Goal: Task Accomplishment & Management: Manage account settings

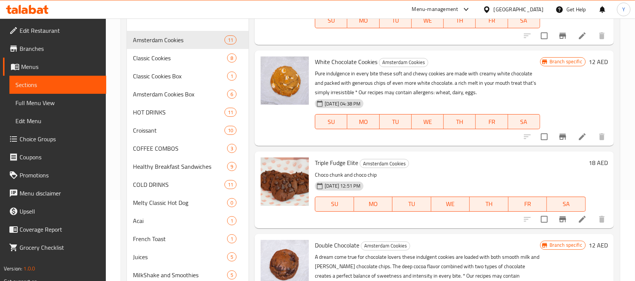
scroll to position [192, 0]
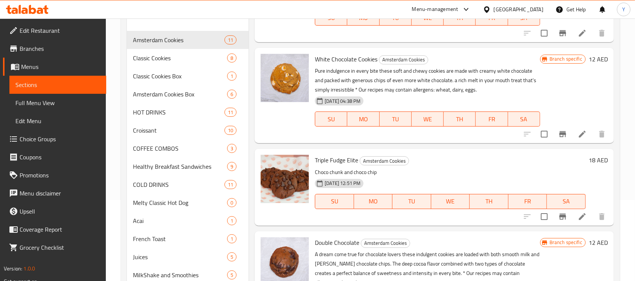
click at [589, 56] on h6 "12 AED" at bounding box center [598, 59] width 19 height 11
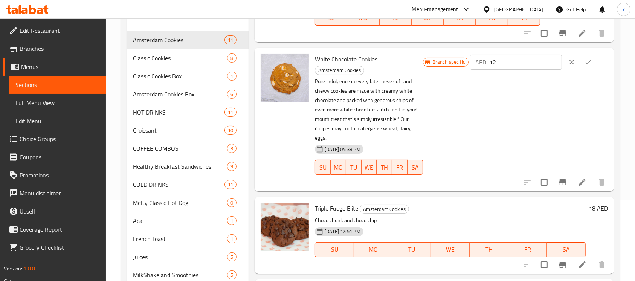
drag, startPoint x: 535, startPoint y: 63, endPoint x: 527, endPoint y: 60, distance: 8.7
click at [533, 63] on input "12" at bounding box center [526, 62] width 73 height 15
type input "15"
drag, startPoint x: 584, startPoint y: 66, endPoint x: 568, endPoint y: 124, distance: 60.6
click at [584, 66] on button "ok" at bounding box center [588, 62] width 17 height 17
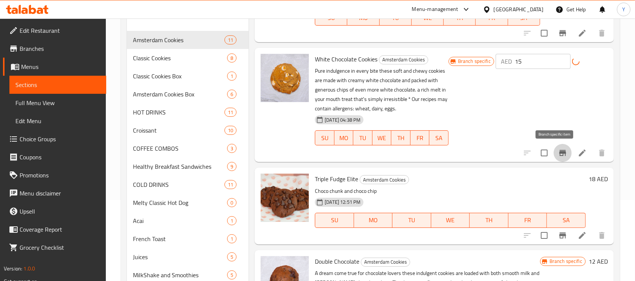
click at [561, 151] on button "Branch-specific-item" at bounding box center [563, 153] width 18 height 18
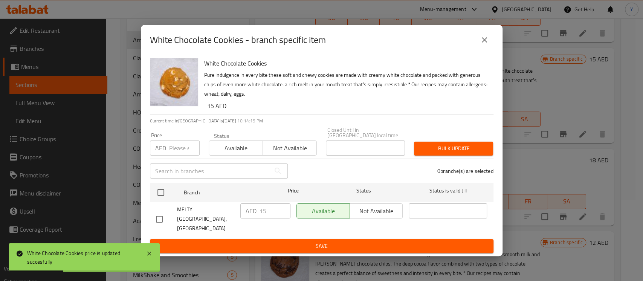
click at [486, 41] on icon "close" at bounding box center [484, 39] width 9 height 9
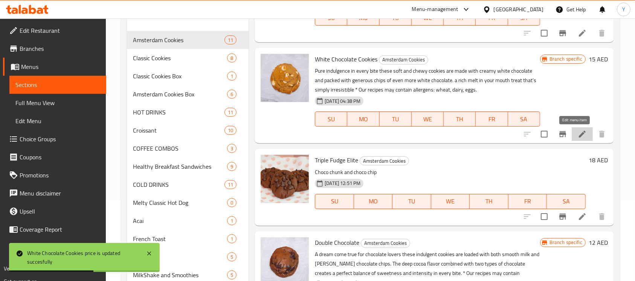
click at [578, 131] on icon at bounding box center [582, 134] width 9 height 9
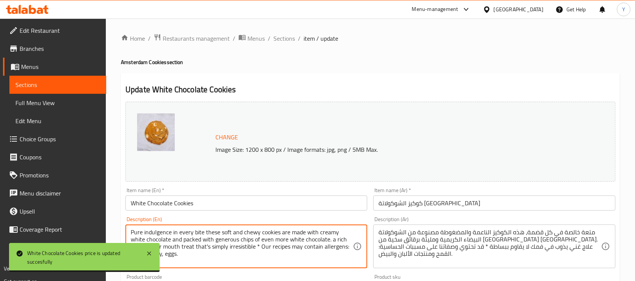
click at [202, 250] on textarea "Pure indulgence in every bite these soft and chewy cookies are made with creamy…" at bounding box center [242, 247] width 222 height 36
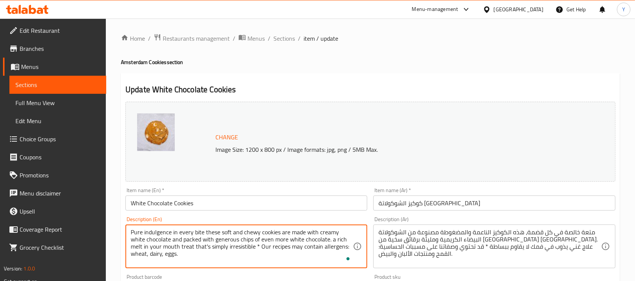
click at [202, 250] on textarea "Pure indulgence in every bite these soft and chewy cookies are made with creamy…" at bounding box center [242, 247] width 222 height 36
paste textarea "Tip: Warm the cookies slightly before eating to bring out their full flavor and…"
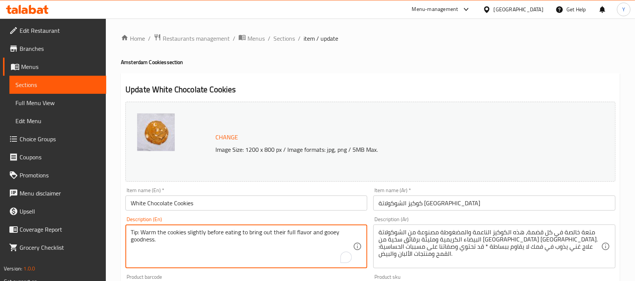
paste textarea "Pure indulgence in every bite—these soft and chewy cookies are made with creamy…"
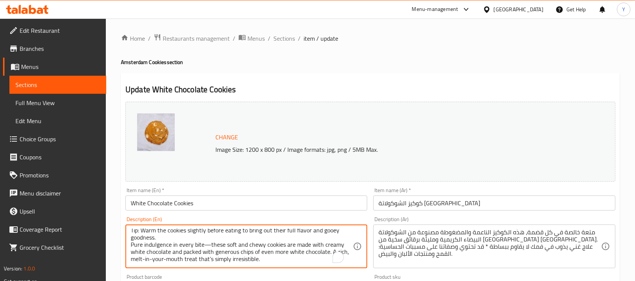
scroll to position [7, 0]
click at [209, 242] on textarea "Tip: Warm the cookies slightly before eating to bring out their full flavor and…" at bounding box center [242, 247] width 222 height 36
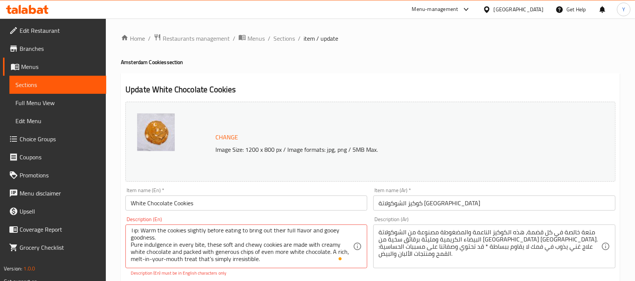
click at [263, 274] on div "Change Image Size: 1200 x 800 px / Image formats: jpg, png / 5MB Max. Item name…" at bounding box center [370, 271] width 496 height 344
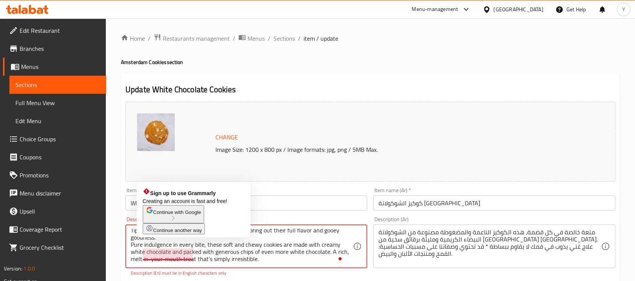
click at [163, 254] on textarea "Tip: Warm the cookies slightly before eating to bring out their full flavor and…" at bounding box center [242, 247] width 222 height 36
click at [174, 254] on textarea "Tip: Warm the cookies slightly before eating to bring out their full flavor and…" at bounding box center [242, 247] width 222 height 36
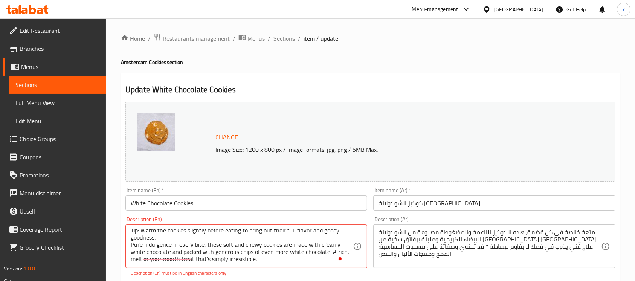
click at [246, 277] on div "Description (En) Tip: Warm the cookies slightly before eating to bring out thei…" at bounding box center [246, 247] width 248 height 66
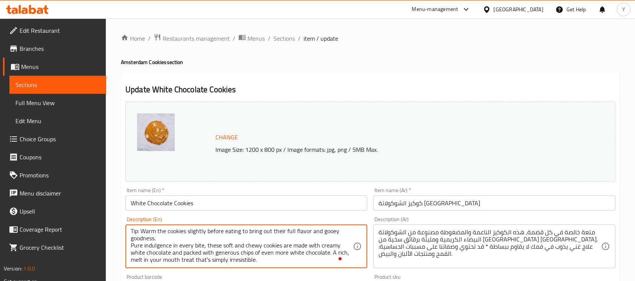
scroll to position [0, 0]
click at [141, 234] on textarea "Tip: Warm the cookies slightly before eating to bring out their full flavor and…" at bounding box center [242, 247] width 222 height 36
type textarea "Tip Warm the cookies slightly before eating to bring out their full flavor and …"
click at [268, 259] on textarea "Tip Warm the cookies slightly before eating to bring out their full flavor and …" at bounding box center [242, 247] width 222 height 36
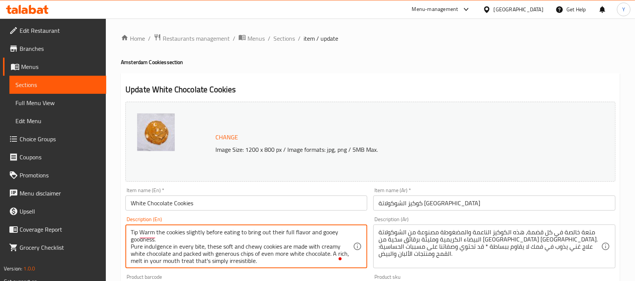
click at [268, 259] on textarea "Tip Warm the cookies slightly before eating to bring out their full flavor and …" at bounding box center [242, 247] width 222 height 36
click at [277, 254] on textarea "Tip Warm the cookies slightly before eating to bring out their full flavor and …" at bounding box center [242, 247] width 222 height 36
drag, startPoint x: 285, startPoint y: 267, endPoint x: 146, endPoint y: 242, distance: 140.6
click at [146, 242] on div "Tip Warm the cookies slightly before eating to bring out their full flavor and …" at bounding box center [246, 247] width 242 height 44
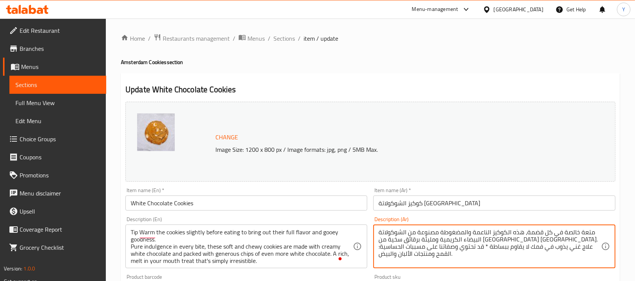
click at [440, 239] on textarea "متعة خالصة في كل قضمة، هذه الكوكيز الناعمة والمضغوطة مصنوعة من الشوكولاتة البيض…" at bounding box center [490, 247] width 222 height 36
paste textarea "صيحة: سخّن البسكويت قليلاً قبل تناوله لإبراز نكهته الغنية وطعمه اللذيذ. استمتع …"
drag, startPoint x: 576, startPoint y: 234, endPoint x: 581, endPoint y: 248, distance: 15.1
click at [577, 234] on textarea "نصيحة: سخّن البسكويت قليلاً قبل تناوله لإبراز نكهته الغنية وطعمه اللذيذ. استمتع…" at bounding box center [490, 247] width 222 height 36
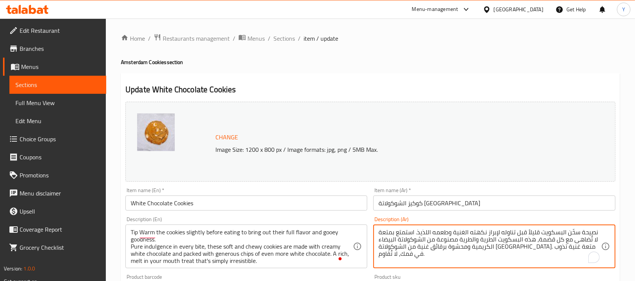
click at [418, 231] on textarea "نصيحة سخّن البسكويت قليلاً قبل تناوله لإبراز نكهته الغنية وطعمه اللذيذ. استمتع …" at bounding box center [490, 247] width 222 height 36
click at [419, 235] on textarea "نصيحة سخّن البسكويت قليلاً قبل تناوله لإبراز نكهته الغنية وطعمه اللذيذ. استمتع …" at bounding box center [490, 247] width 222 height 36
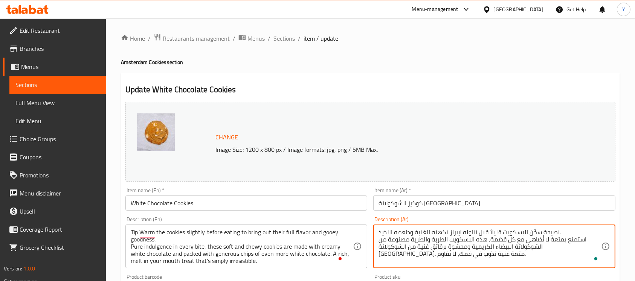
click at [579, 233] on textarea "نصيحة سخّن البسكويت قليلاً قبل تناوله لإبراز نكهته الغنية وطعمه اللذيذ. استمتع …" at bounding box center [490, 247] width 222 height 36
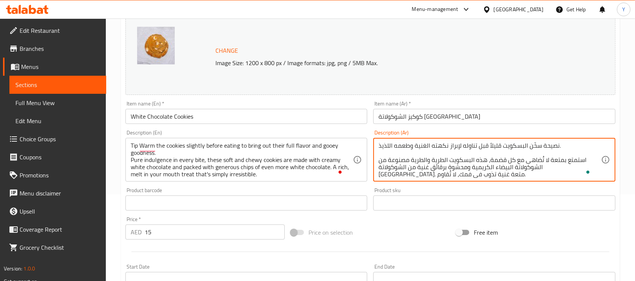
scroll to position [112, 0]
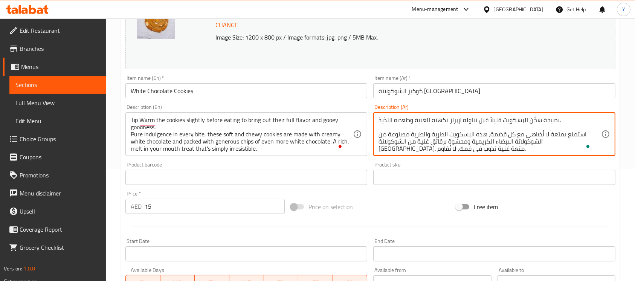
type textarea "نصيحة سخّن البسكويت قليلاً قبل تناوله لإبراز نكهته الغنية وطعمه اللذيذ. استمتع …"
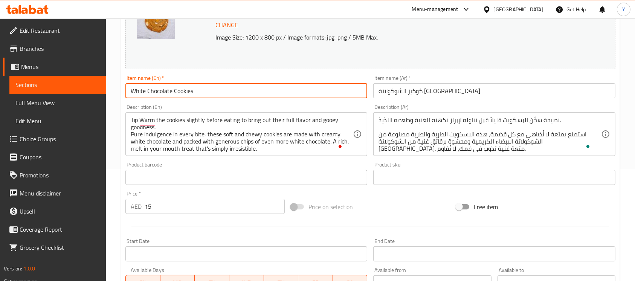
click at [207, 91] on input "White Chocolate Cookies" at bounding box center [246, 90] width 242 height 15
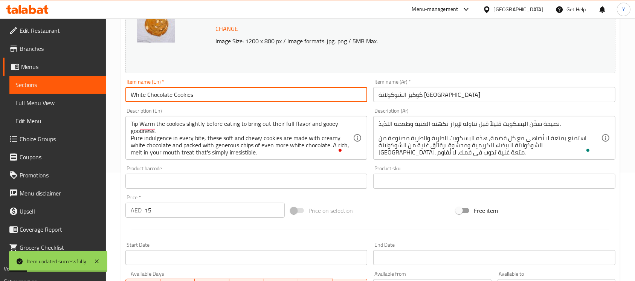
scroll to position [0, 0]
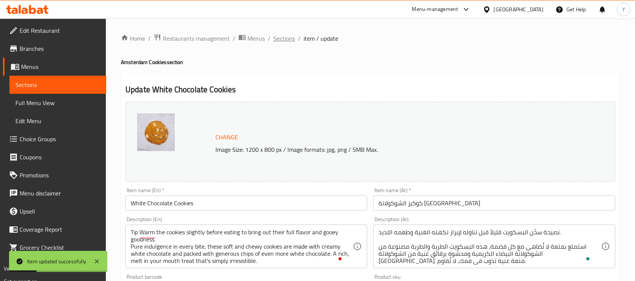
click at [281, 38] on span "Sections" at bounding box center [284, 38] width 21 height 9
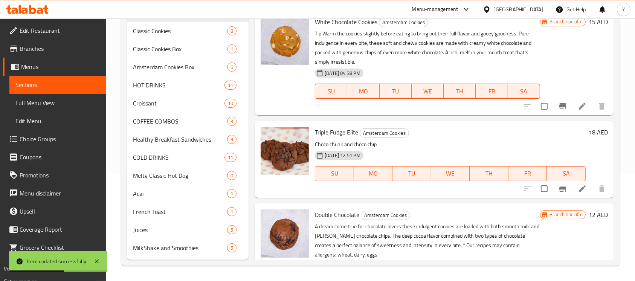
scroll to position [223, 0]
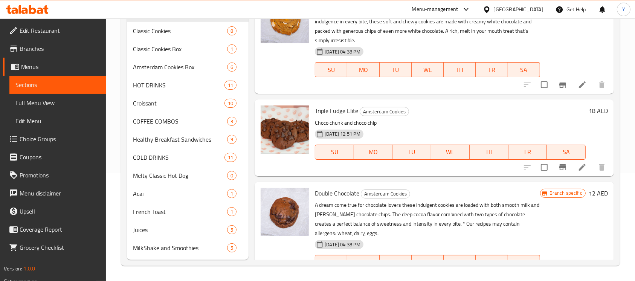
click at [579, 168] on icon at bounding box center [582, 167] width 7 height 7
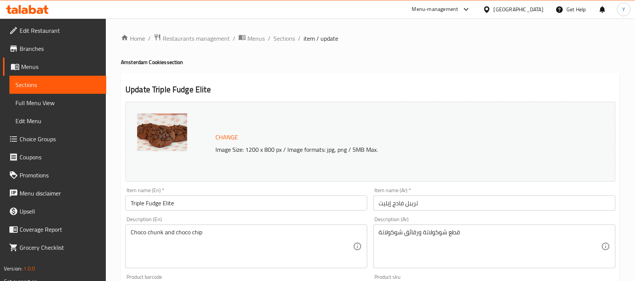
click at [181, 199] on input "Triple Fudge Elite" at bounding box center [246, 203] width 242 height 15
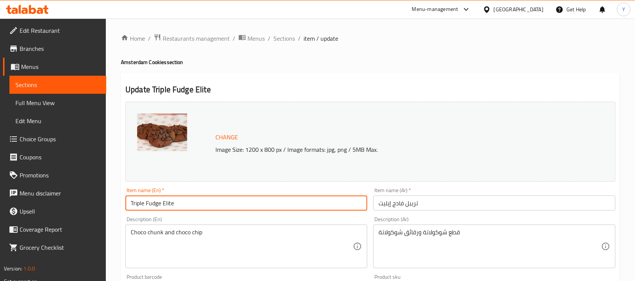
click at [181, 199] on input "Triple Fudge Elite" at bounding box center [246, 203] width 242 height 15
paste input "he Triple Temptation"
type input "The Triple Temptation"
click at [480, 206] on input "تريبل فادج إيليت" at bounding box center [494, 203] width 242 height 15
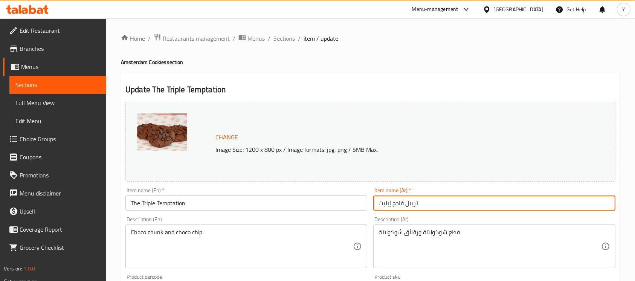
click at [480, 206] on input "تريبل فادج إيليت" at bounding box center [494, 203] width 242 height 15
paste input "[DEMOGRAPHIC_DATA] الثلاثي"
type input "[DEMOGRAPHIC_DATA] الثلاثي"
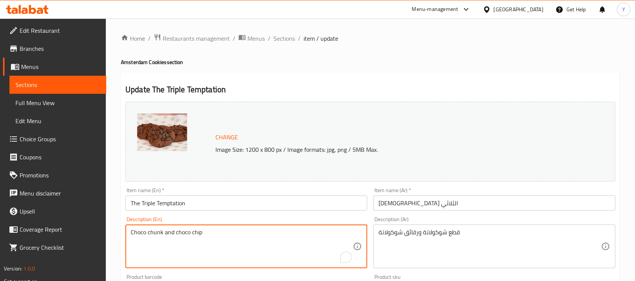
click at [208, 234] on textarea "Choco chunk and choco chip" at bounding box center [242, 247] width 222 height 36
paste textarea "Tip: Warm the cookies slightly before eating to bring out their full flavor and…"
paste textarea "A rich indulgence crafted with dark, milk, and white chocolate, baked into a so…"
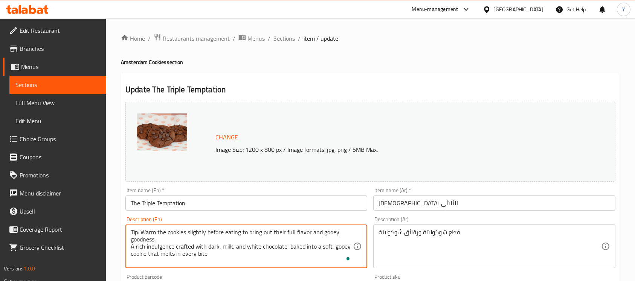
drag, startPoint x: 140, startPoint y: 234, endPoint x: 142, endPoint y: 240, distance: 7.0
click at [140, 235] on textarea "Tip: Warm the cookies slightly before eating to bring out their full flavor and…" at bounding box center [242, 247] width 222 height 36
type textarea "Tip Warm the cookies slightly before eating to bring out their full flavor and …"
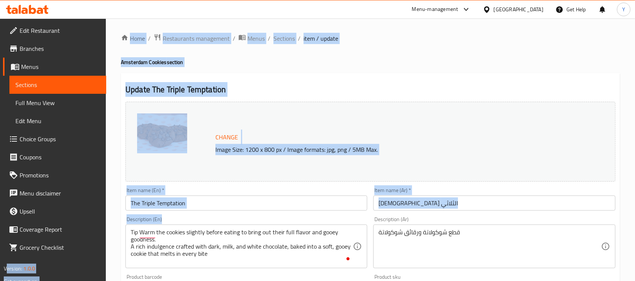
drag, startPoint x: 254, startPoint y: 265, endPoint x: 78, endPoint y: 214, distance: 183.2
click at [78, 214] on div "Edit Restaurant Branches Menus Sections Full Menu View Edit Menu Choice Groups …" at bounding box center [317, 280] width 635 height 525
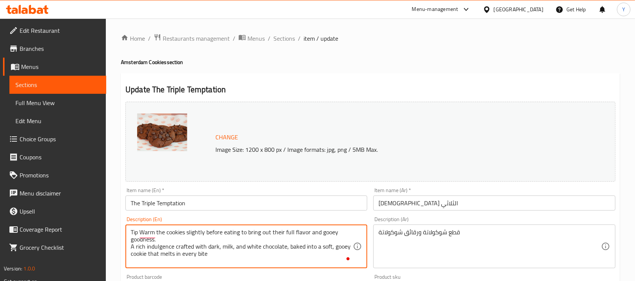
click at [159, 249] on textarea "Tip Warm the cookies slightly before eating to bring out their full flavor and …" at bounding box center [242, 247] width 222 height 36
click at [211, 257] on textarea "Tip Warm the cookies slightly before eating to bring out their full flavor and …" at bounding box center [242, 247] width 222 height 36
drag, startPoint x: 215, startPoint y: 257, endPoint x: 136, endPoint y: 240, distance: 81.1
click at [136, 238] on textarea "Tip Warm the cookies slightly before eating to bring out their full flavor and …" at bounding box center [242, 247] width 222 height 36
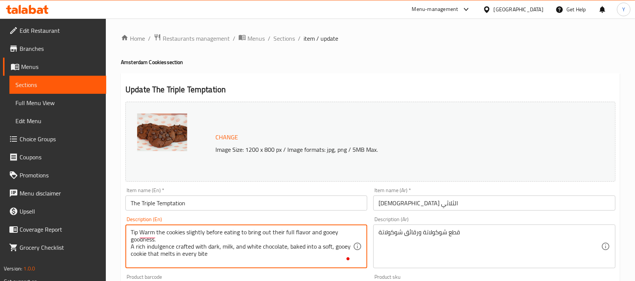
drag, startPoint x: 207, startPoint y: 252, endPoint x: 129, endPoint y: 231, distance: 80.8
click at [129, 231] on div "Tip Warm the cookies slightly before eating to bring out their full flavor and …" at bounding box center [246, 247] width 242 height 44
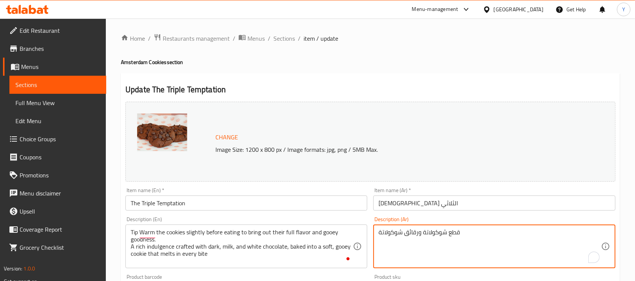
click at [447, 257] on textarea "قطع شوكولاتة ورقائق شوكولاتة" at bounding box center [490, 247] width 222 height 36
click at [447, 256] on textarea "قطع شوكولاتة ورقائق شوكولاتة" at bounding box center [490, 247] width 222 height 36
paste textarea "صيحة: سخّن البسكويت قليلاً قبل تناوله لإبراز نكهته الغنية وطعمه اللذيذ. تلذذٌ غ…"
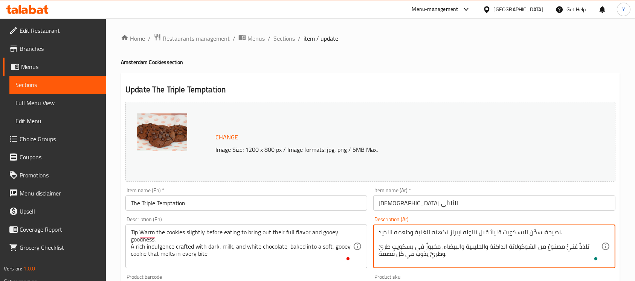
click at [540, 234] on textarea "نصيحة: سخّن البسكويت قليلاً قبل تناوله لإبراز نكهته الغنية وطعمه اللذيذ. تلذذٌ …" at bounding box center [490, 247] width 222 height 36
type textarea "نصيحة سخّن البسكويت قليلاً قبل تناوله لإبراز نكهته الغنية وطعمه اللذيذ. تلذذٌ غ…"
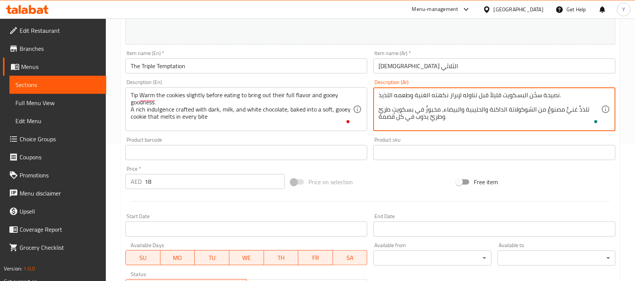
scroll to position [139, 0]
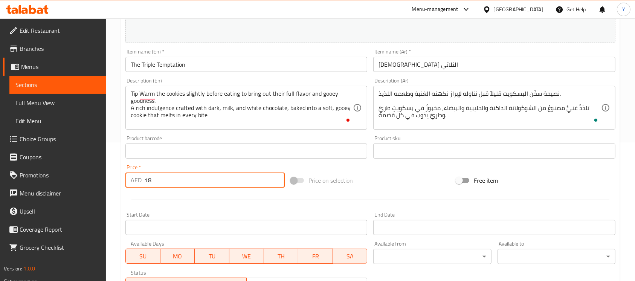
click at [179, 182] on input "18" at bounding box center [215, 180] width 140 height 15
type input "15"
click at [204, 70] on input "The Triple Temptation" at bounding box center [246, 64] width 242 height 15
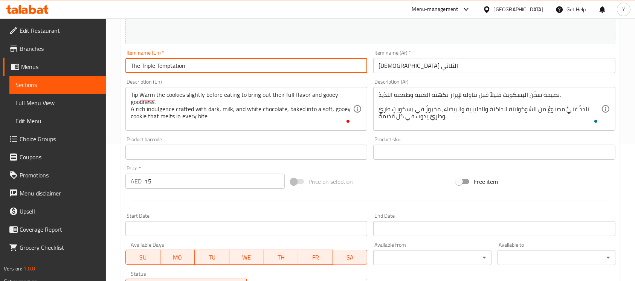
scroll to position [0, 0]
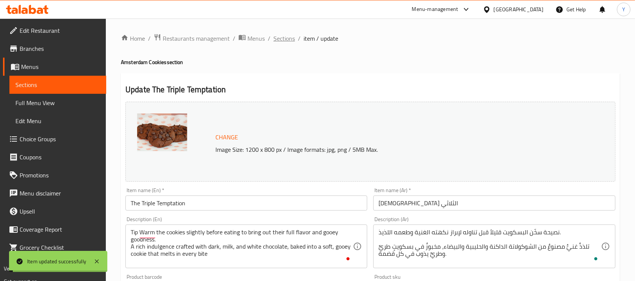
click at [285, 39] on span "Sections" at bounding box center [284, 38] width 21 height 9
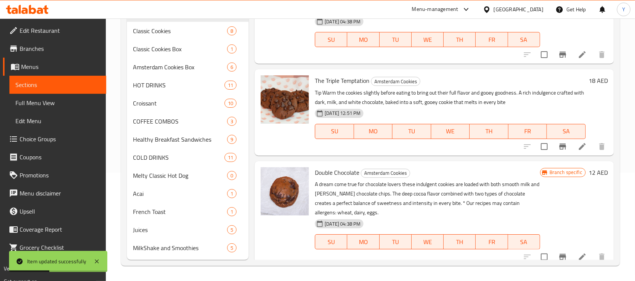
scroll to position [256, 0]
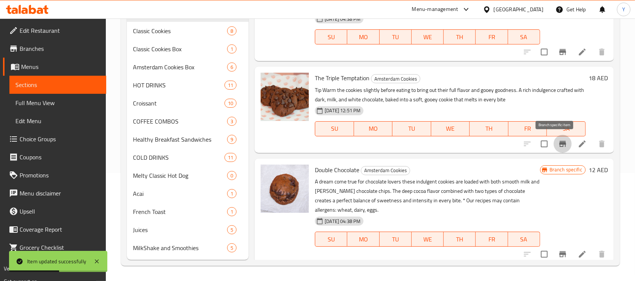
click at [558, 145] on icon "Branch-specific-item" at bounding box center [562, 143] width 9 height 9
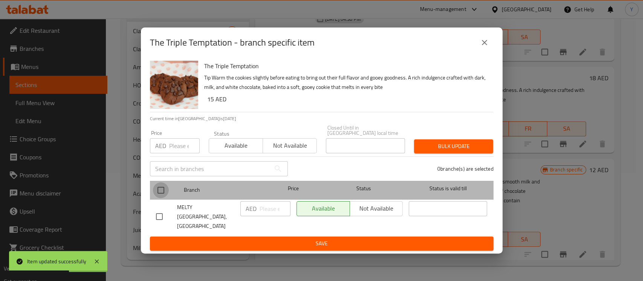
drag, startPoint x: 159, startPoint y: 187, endPoint x: 170, endPoint y: 156, distance: 32.8
click at [159, 188] on input "checkbox" at bounding box center [161, 190] width 16 height 16
checkbox input "true"
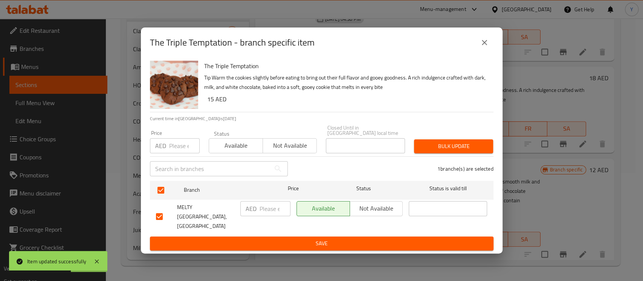
drag, startPoint x: 179, startPoint y: 143, endPoint x: 176, endPoint y: 148, distance: 5.6
click at [178, 143] on input "number" at bounding box center [184, 145] width 31 height 15
type input "15"
click at [451, 147] on span "Bulk update" at bounding box center [453, 146] width 67 height 9
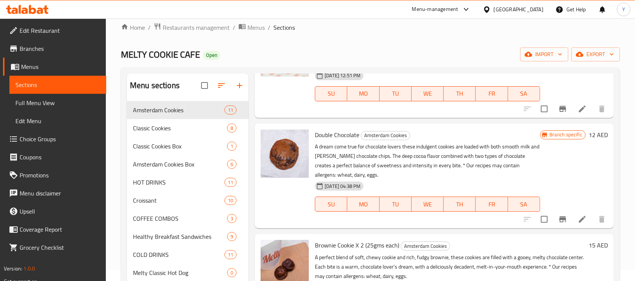
scroll to position [0, 0]
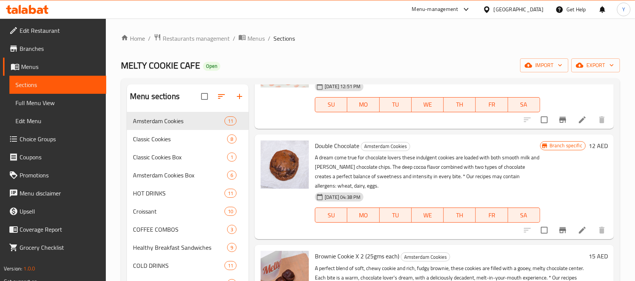
click at [606, 113] on div "The Triple Temptation Amsterdam Cookies Tip Warm the cookies slightly before ea…" at bounding box center [435, 80] width 360 height 95
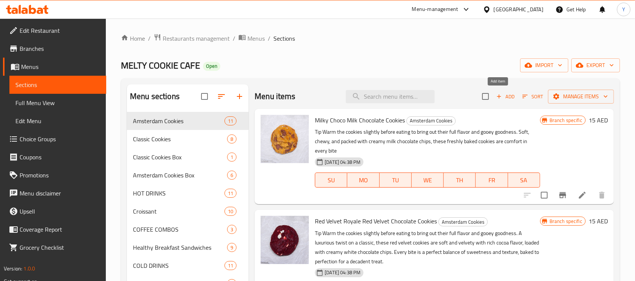
click at [502, 96] on span "Add" at bounding box center [506, 96] width 20 height 9
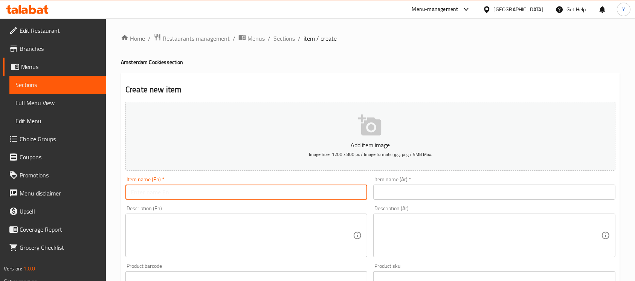
paste input "Marble Chocolate"
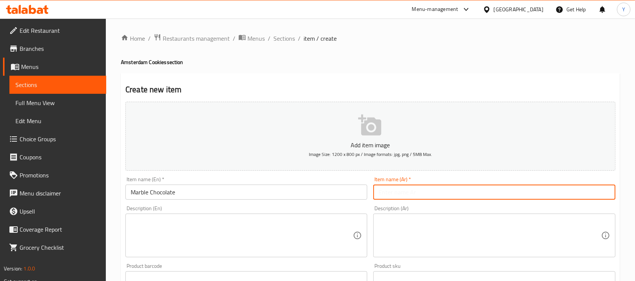
drag, startPoint x: 439, startPoint y: 188, endPoint x: 445, endPoint y: 191, distance: 7.4
click at [437, 190] on input "text" at bounding box center [494, 192] width 242 height 15
click at [280, 197] on input "Marble Chocolate" at bounding box center [246, 192] width 242 height 15
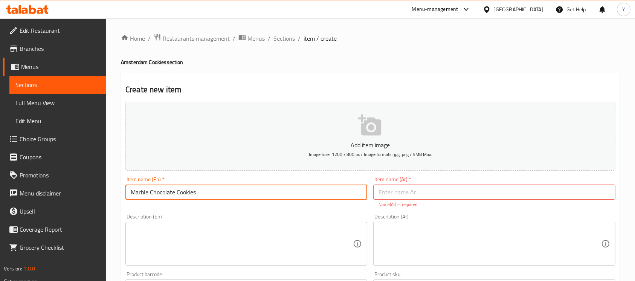
click at [273, 193] on input "Marble Chocolate Cookies" at bounding box center [246, 192] width 242 height 15
type input "Marble Chocolate Cookies"
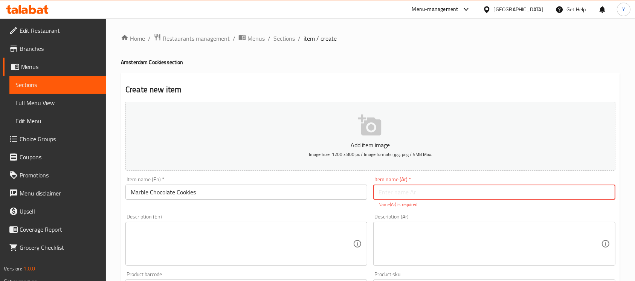
drag, startPoint x: 419, startPoint y: 193, endPoint x: 430, endPoint y: 193, distance: 10.6
click at [419, 193] on input "text" at bounding box center [494, 192] width 242 height 15
type input "كوكيز شوكولاتة ماربل"
click at [271, 236] on textarea at bounding box center [242, 244] width 222 height 36
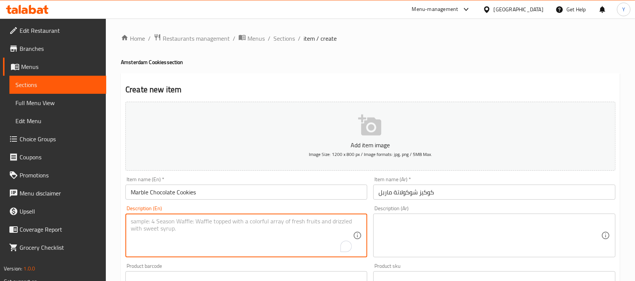
paste textarea "Tip: Warm the cookies slightly before eating to bring out their full flavor and…"
paste textarea "A beautiful swirl of dark and white chocolate, perfectly blended into a soft, c…"
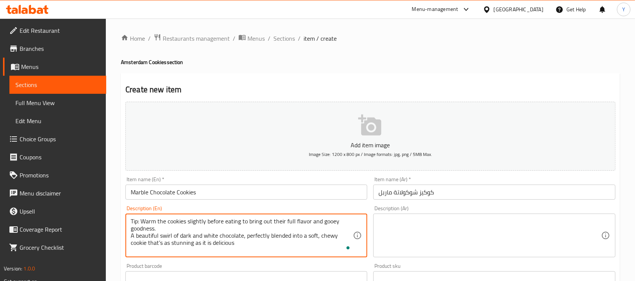
click at [140, 220] on textarea "Tip: Warm the cookies slightly before eating to bring out their full flavor and…" at bounding box center [242, 236] width 222 height 36
type textarea "Tip Warm the cookies slightly before eating to bring out their full flavor and …"
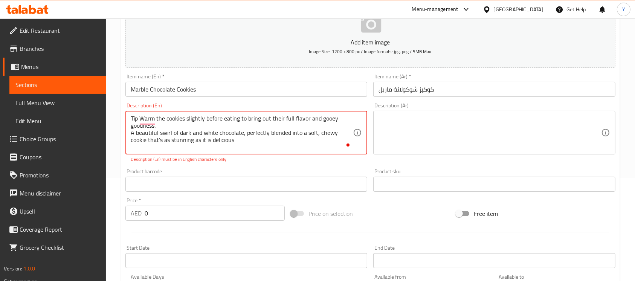
scroll to position [114, 0]
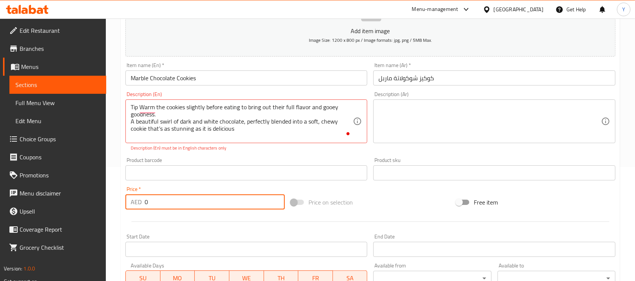
drag, startPoint x: 162, startPoint y: 205, endPoint x: 78, endPoint y: 203, distance: 83.3
click at [78, 203] on div "Edit Restaurant Branches Menus Sections Full Menu View Edit Menu Choice Groups …" at bounding box center [317, 165] width 635 height 522
type input "15"
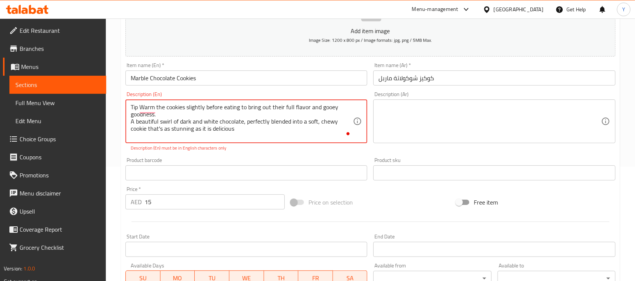
type textarea "Tip Warm the cookies slightly before eating to bring out their full flavor and …"
click at [281, 154] on div "Add item image Image Size: 1200 x 800 px / Image formats: jpg, png / 5MB Max. I…" at bounding box center [370, 151] width 496 height 333
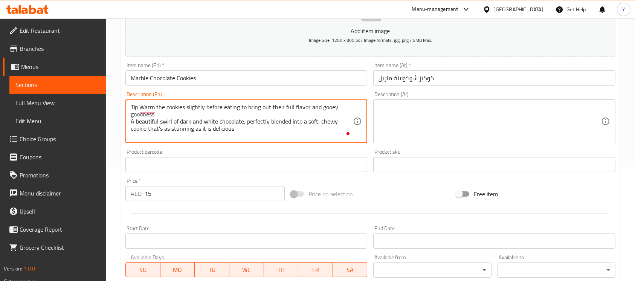
drag, startPoint x: 255, startPoint y: 140, endPoint x: 95, endPoint y: 95, distance: 166.4
click at [95, 95] on div "Edit Restaurant Branches Menus Sections Full Menu View Edit Menu Choice Groups …" at bounding box center [317, 161] width 635 height 514
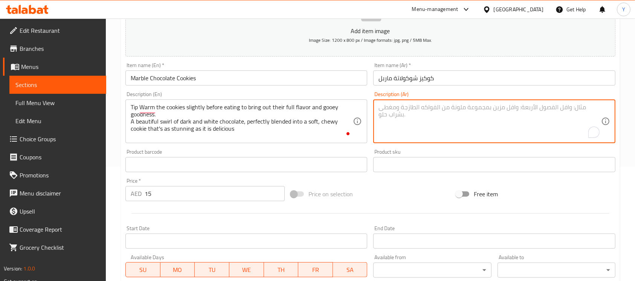
paste textarea "نصيحة: سخّن البسكويت قليلاً قبل تناوله لإبراز نكهته الكاملة وطعمه اللذيذ. مزيج …"
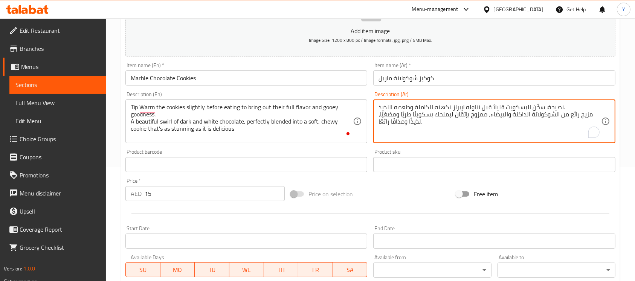
click at [542, 109] on textarea "نصيحة: سخّن البسكويت قليلاً قبل تناوله لإبراز نكهته الكاملة وطعمه اللذيذ. مزيج …" at bounding box center [490, 122] width 222 height 36
click at [545, 107] on textarea "نصيحة: سخّن البسكويت قليلاً قبل تناوله لإبراز نكهته الكاملة وطعمه اللذيذ. مزيج …" at bounding box center [490, 122] width 222 height 36
click at [543, 109] on textarea "نصيحة: سخّن البسكويت قليلاً قبل تناوله لإبراز نكهته الكاملة وطعمه اللذيذ. مزيج …" at bounding box center [490, 122] width 222 height 36
click at [543, 110] on textarea "نصيحة: سخّن البسكويت قليلاً قبل تناوله لإبراز نكهته الكاملة وطعمه اللذيذ. مزيج …" at bounding box center [490, 122] width 222 height 36
click at [541, 107] on textarea "نصيحة: سخّن البسكويت قليلاً قبل تناوله لإبراز نكهته الكاملة وطعمه اللذيذ. مزيج …" at bounding box center [490, 122] width 222 height 36
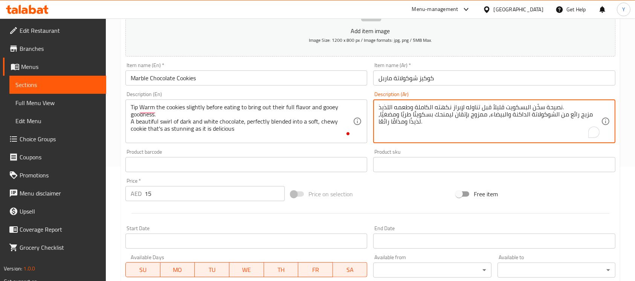
click at [565, 108] on textarea "نصيحة سخّن البسكويت قليلاً قبل تناوله لإبراز نكهته الكاملة وطعمه اللذيذ. مزيج ر…" at bounding box center [490, 122] width 222 height 36
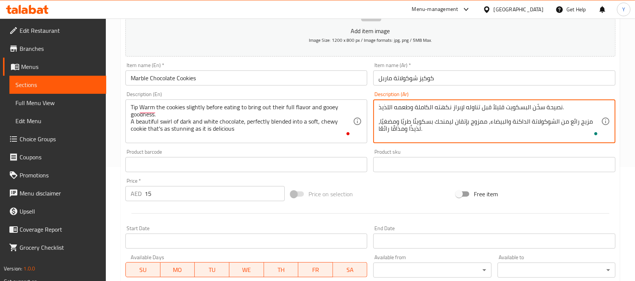
type textarea "نصيحة سخّن البسكويت قليلاً قبل تناوله لإبراز نكهته الكاملة وطعمه اللذيذ. مزيج ر…"
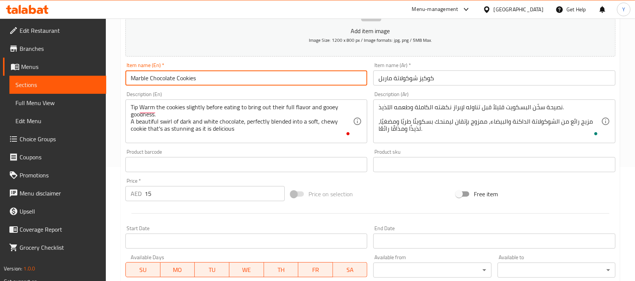
click at [225, 81] on input "Marble Chocolate Cookies" at bounding box center [246, 77] width 242 height 15
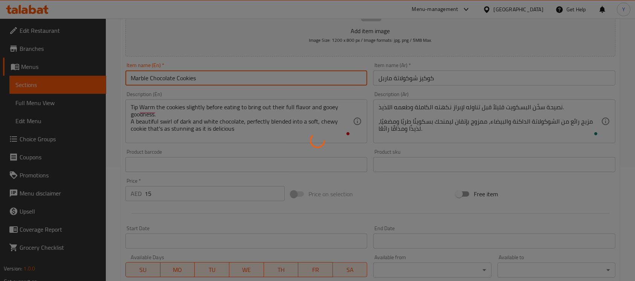
type input "0"
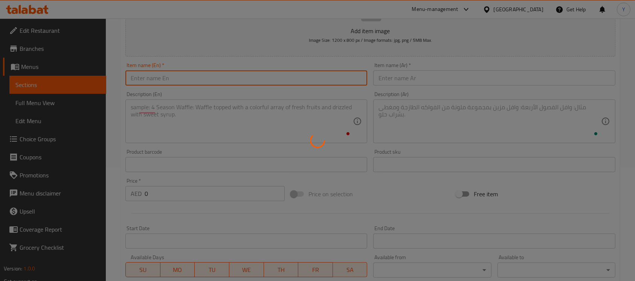
scroll to position [0, 0]
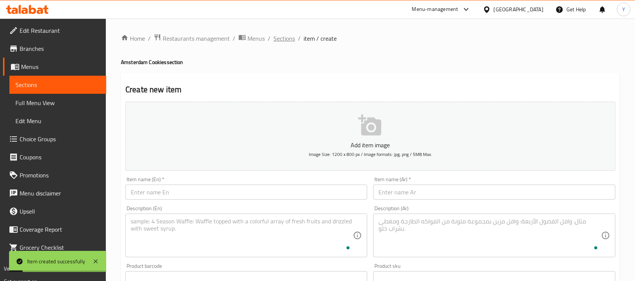
click at [287, 41] on span "Sections" at bounding box center [284, 38] width 21 height 9
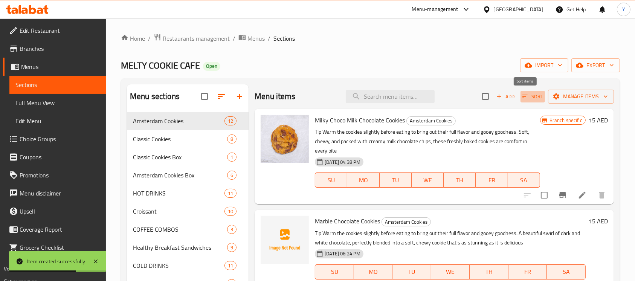
click at [523, 92] on span "Sort" at bounding box center [533, 96] width 21 height 9
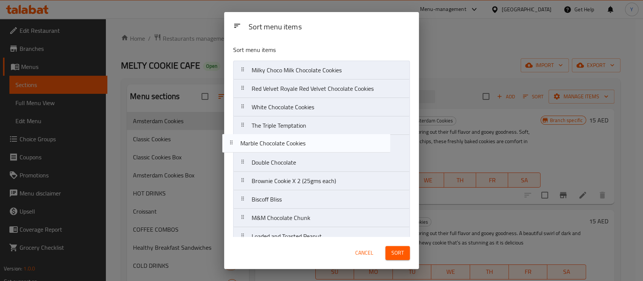
drag, startPoint x: 321, startPoint y: 90, endPoint x: 309, endPoint y: 147, distance: 58.1
click at [309, 147] on nav "Milky Choco Milk Chocolate Cookies Marble Chocolate Cookies Red Velvet Royale R…" at bounding box center [321, 172] width 177 height 222
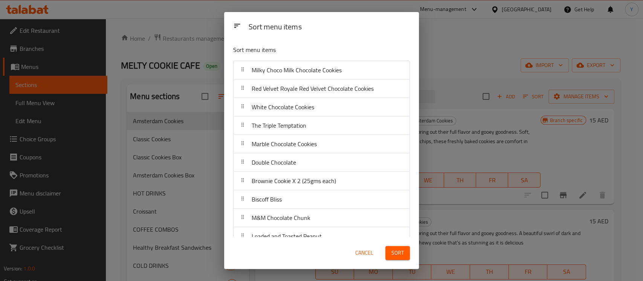
click at [394, 253] on span "Sort" at bounding box center [398, 252] width 12 height 9
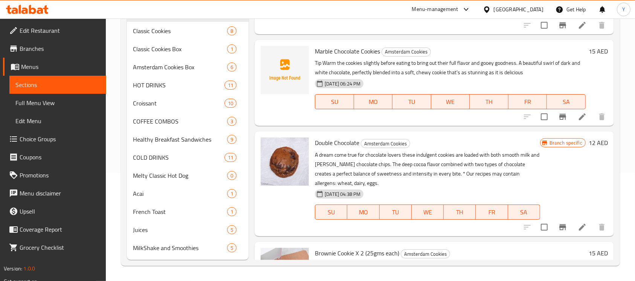
scroll to position [402, 0]
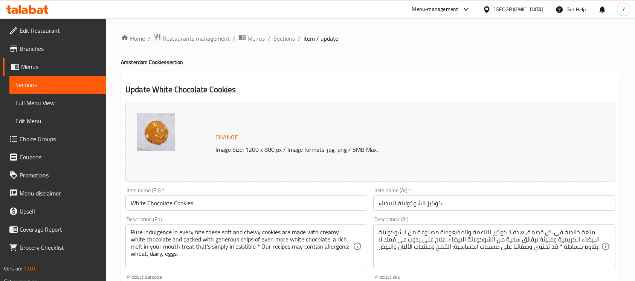
drag, startPoint x: 452, startPoint y: 51, endPoint x: 512, endPoint y: 89, distance: 71.5
click at [452, 51] on div "Home / Restaurants management / Menus / Sections / item / update Amsterdam Cook…" at bounding box center [370, 281] width 499 height 495
click at [35, 13] on icon at bounding box center [27, 9] width 43 height 9
